Goal: Task Accomplishment & Management: Use online tool/utility

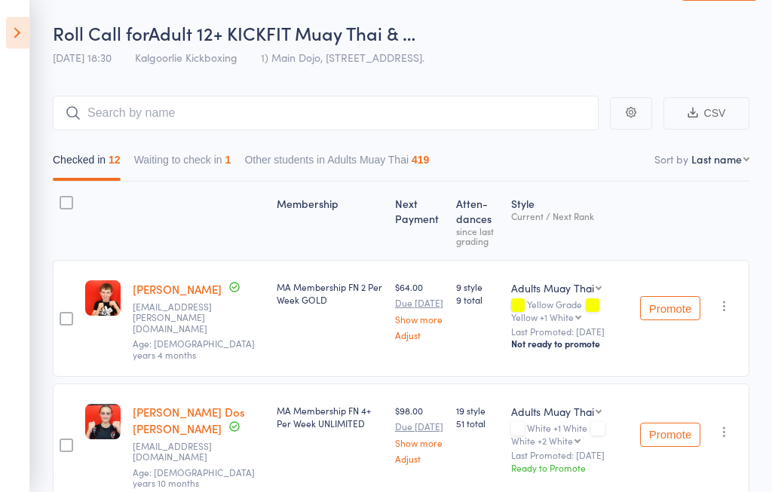
scroll to position [29, 0]
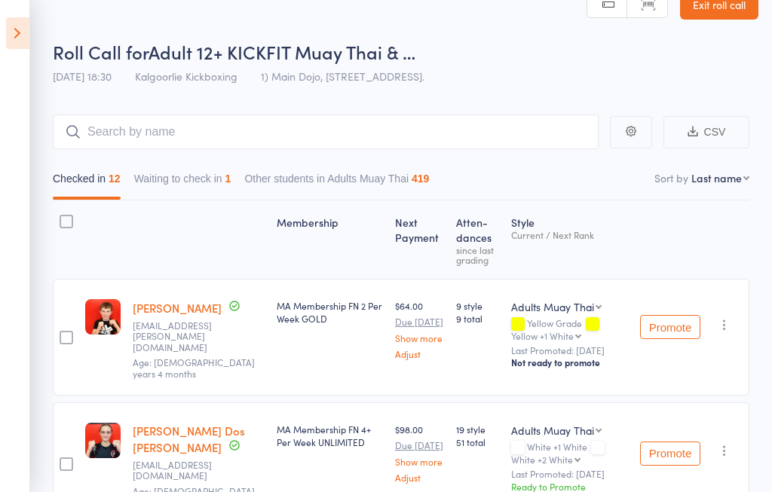
click at [6, 23] on icon at bounding box center [17, 33] width 23 height 32
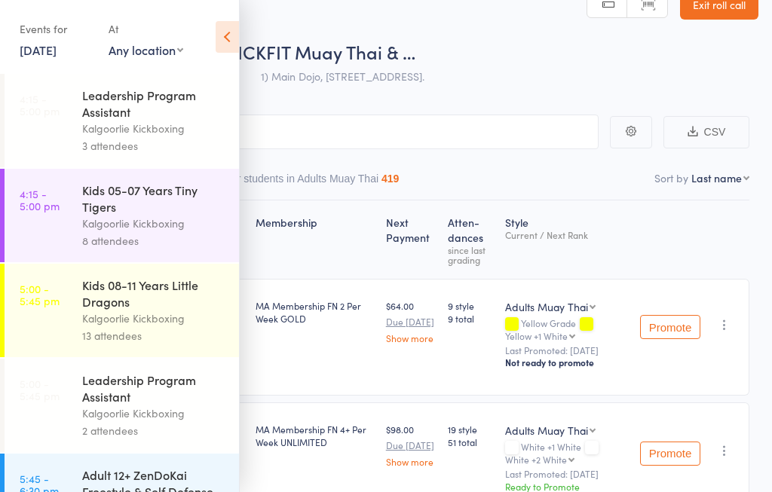
click at [30, 57] on link "13 Aug, 2025" at bounding box center [38, 49] width 37 height 17
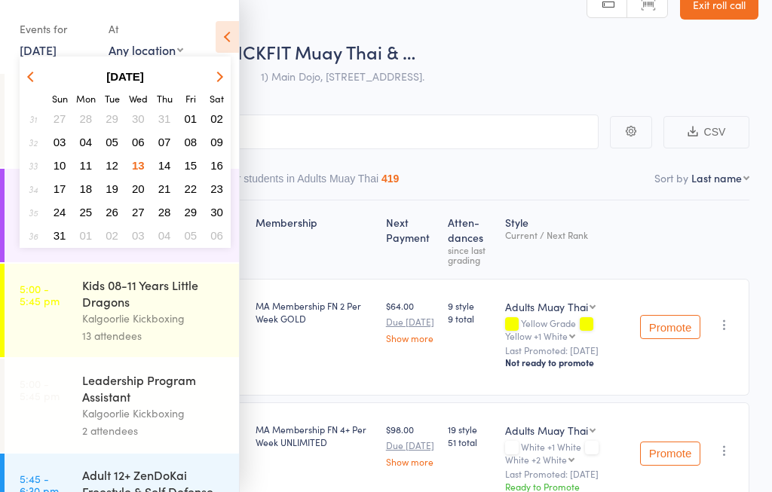
click at [185, 164] on span "15" at bounding box center [191, 165] width 13 height 13
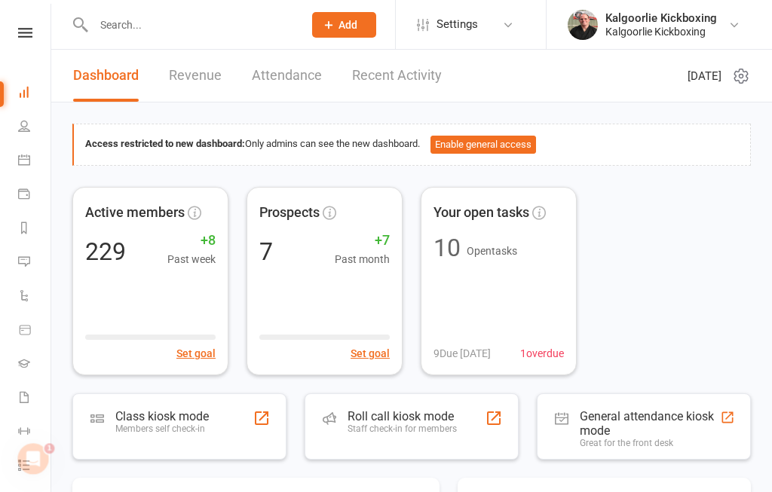
click at [26, 36] on icon at bounding box center [25, 33] width 14 height 10
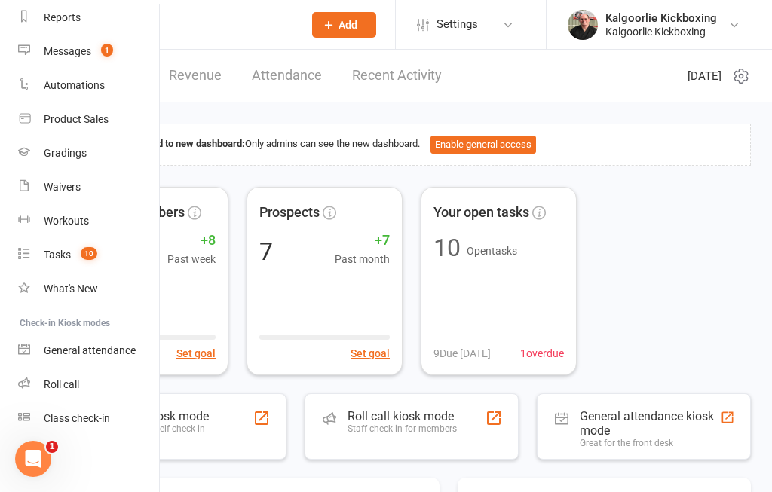
scroll to position [199, 0]
click at [63, 394] on link "Roll call" at bounding box center [89, 385] width 142 height 34
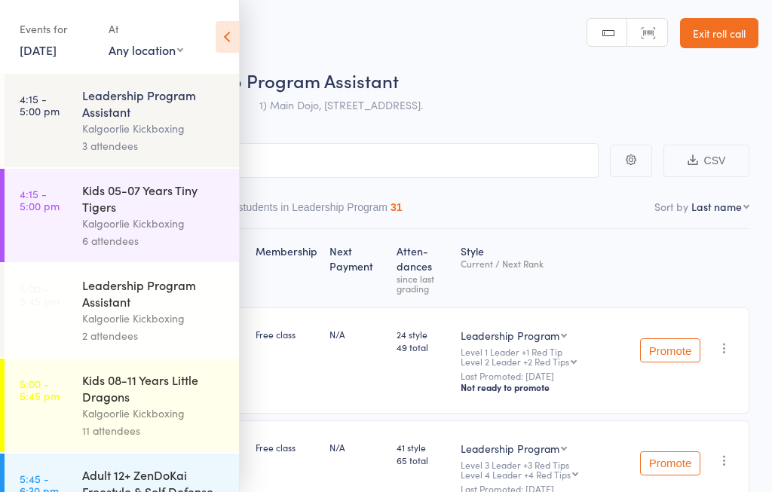
click at [39, 218] on link "4:15 - 5:00 pm Kids 05-07 Years Tiny Tigers Kalgoorlie Kickboxing 6 attendees" at bounding box center [122, 215] width 234 height 93
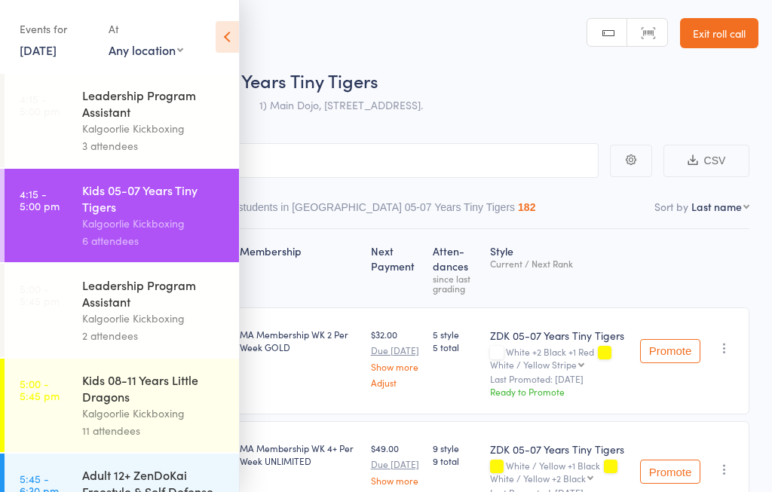
click at [234, 29] on icon at bounding box center [227, 37] width 23 height 32
click at [228, 32] on icon at bounding box center [227, 37] width 23 height 32
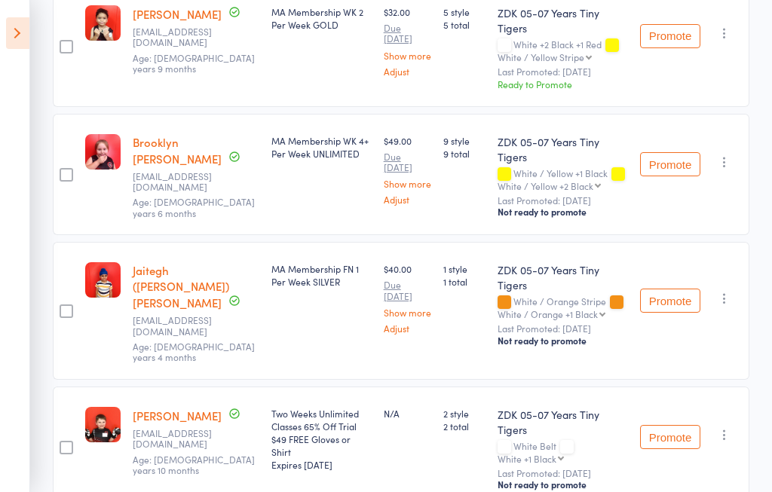
scroll to position [336, 0]
